Goal: Navigation & Orientation: Understand site structure

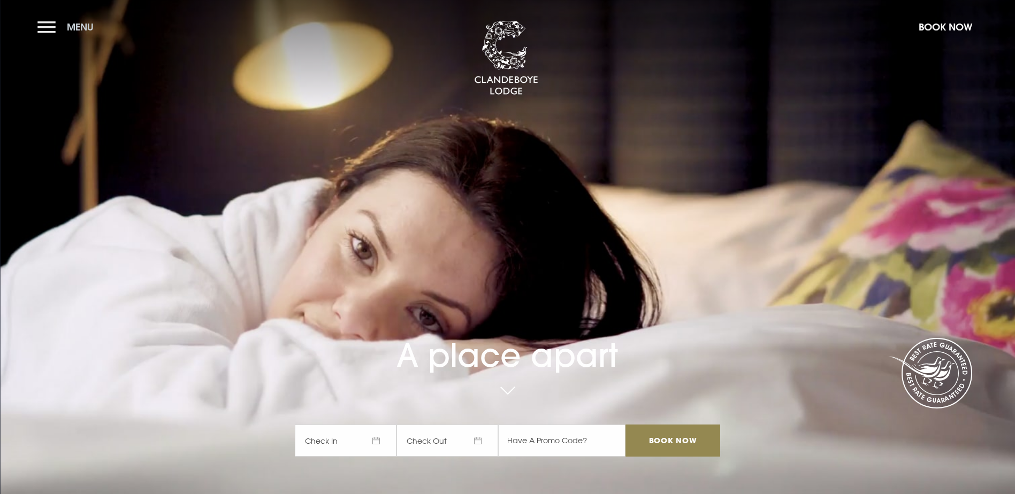
drag, startPoint x: 0, startPoint y: 0, endPoint x: 41, endPoint y: 29, distance: 50.6
click at [47, 23] on button "Menu" at bounding box center [68, 27] width 62 height 23
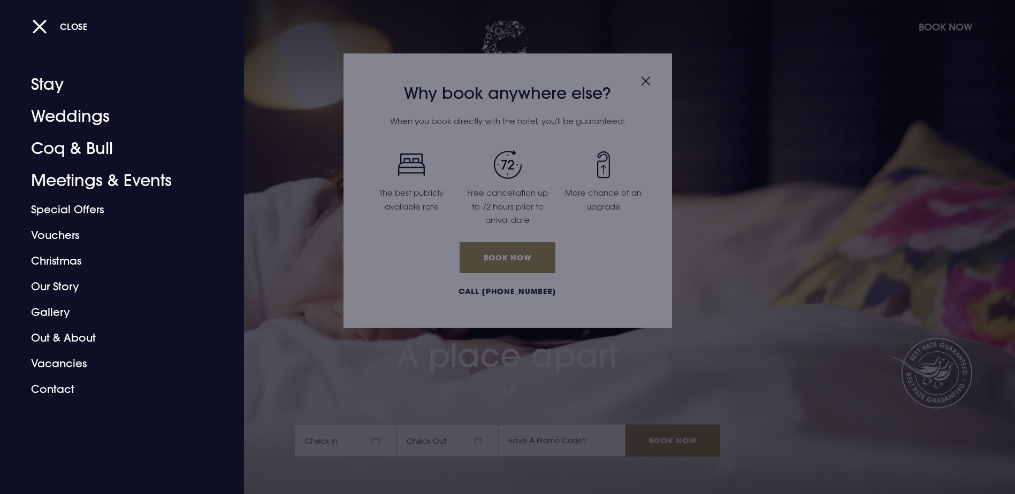
drag, startPoint x: 650, startPoint y: 83, endPoint x: 637, endPoint y: 117, distance: 36.4
click at [650, 81] on div at bounding box center [507, 247] width 1015 height 494
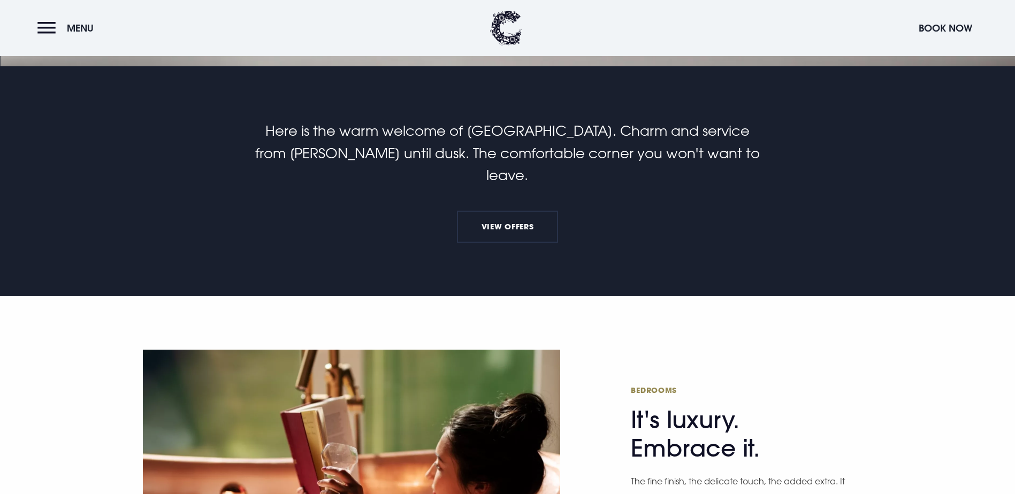
scroll to position [161, 0]
